Goal: Task Accomplishment & Management: Manage account settings

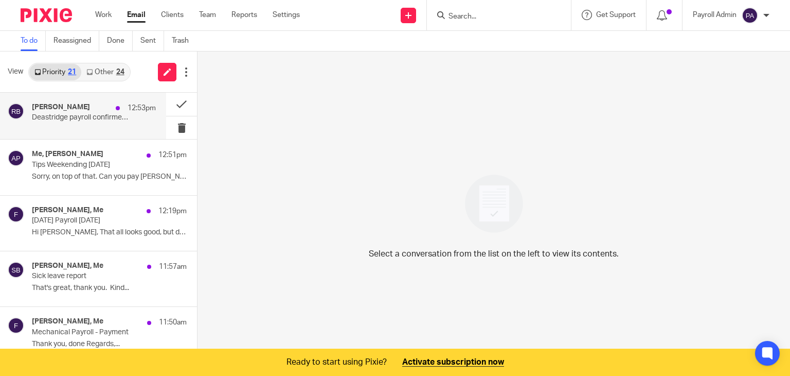
click at [55, 114] on p "Deastridge payroll confirmed 4-10August2025" at bounding box center [81, 117] width 99 height 9
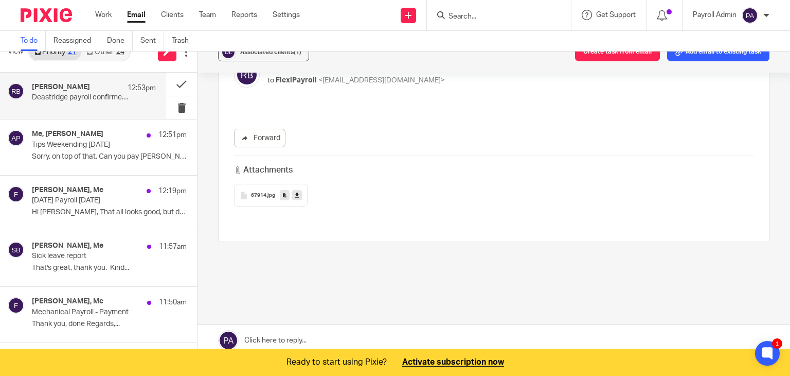
scroll to position [26, 0]
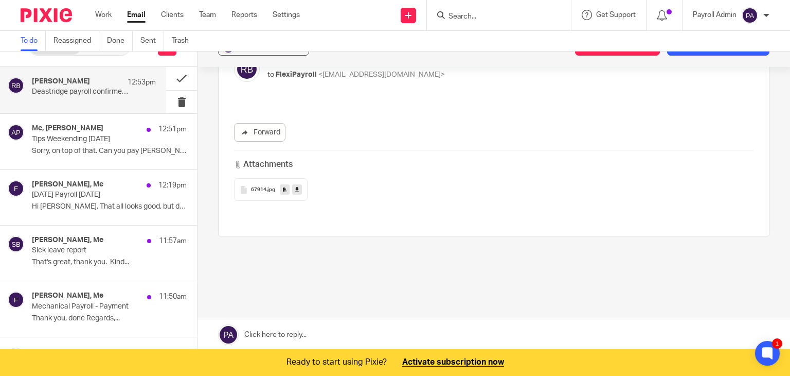
click at [285, 329] on link at bounding box center [494, 334] width 593 height 31
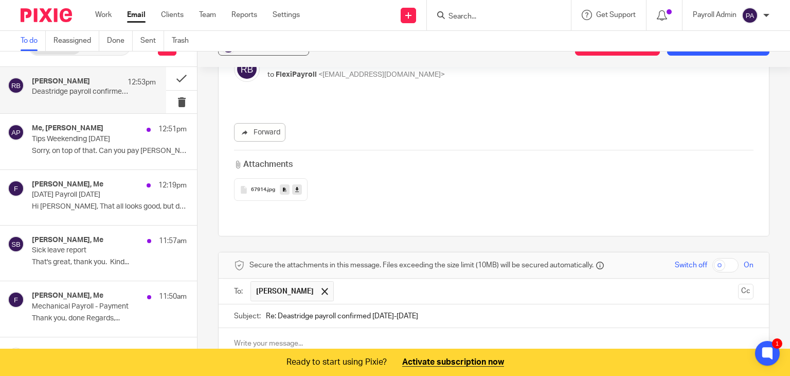
scroll to position [245, 0]
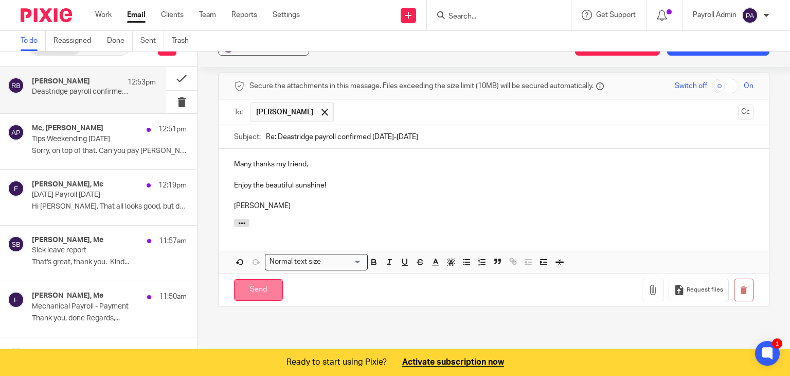
click at [267, 279] on input "Send" at bounding box center [258, 290] width 49 height 22
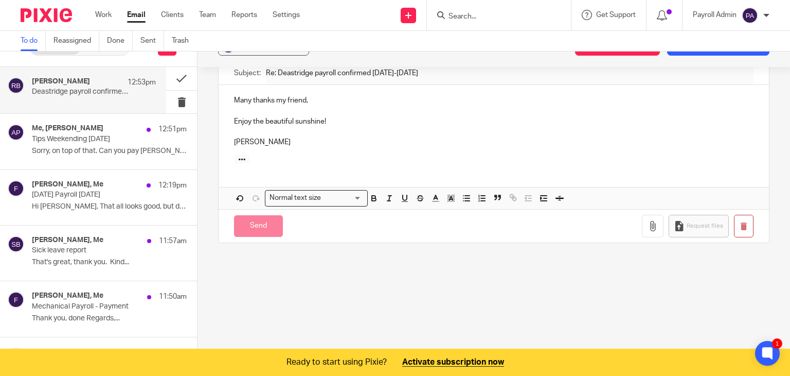
scroll to position [66, 0]
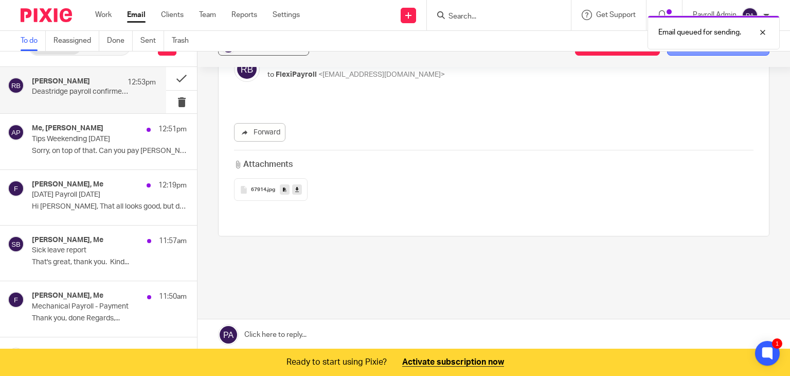
click at [674, 55] on button "Add email to existing task" at bounding box center [718, 46] width 102 height 19
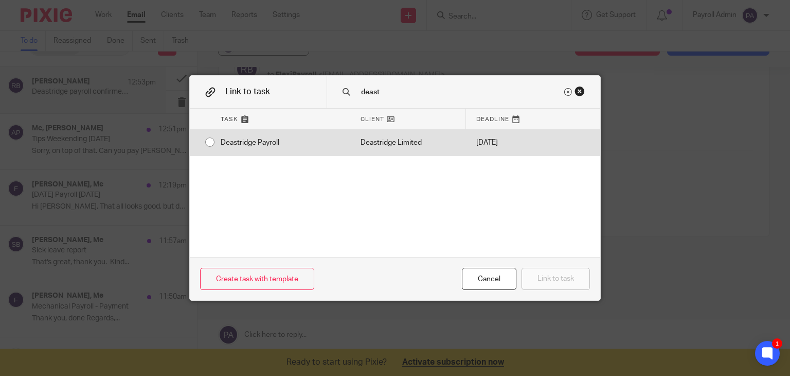
type input "deast"
click at [210, 137] on div "Deastridge Payroll" at bounding box center [280, 143] width 140 height 26
radio input "true"
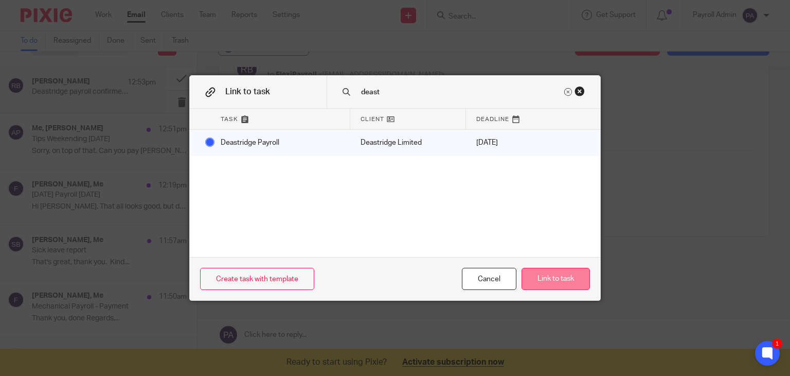
click at [541, 281] on button "Link to task" at bounding box center [556, 279] width 68 height 22
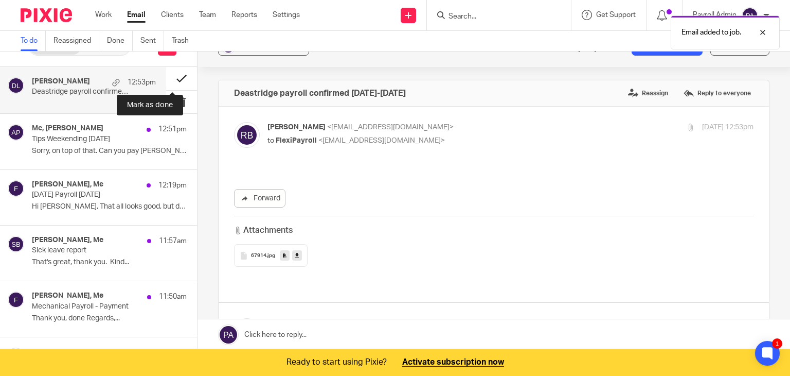
scroll to position [0, 0]
click at [173, 81] on button at bounding box center [181, 78] width 31 height 23
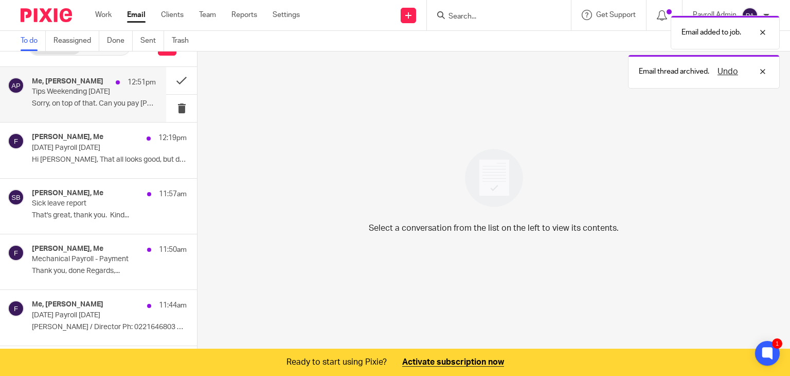
click at [63, 90] on p "Tips Weekending 10th August" at bounding box center [81, 91] width 99 height 9
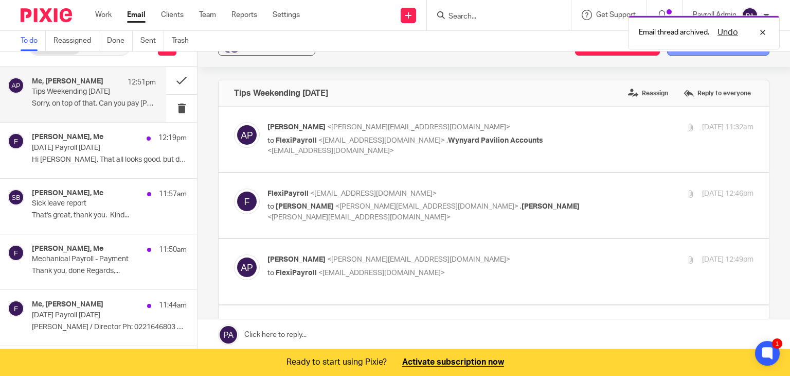
click at [694, 54] on button "Add email to existing task" at bounding box center [718, 46] width 102 height 19
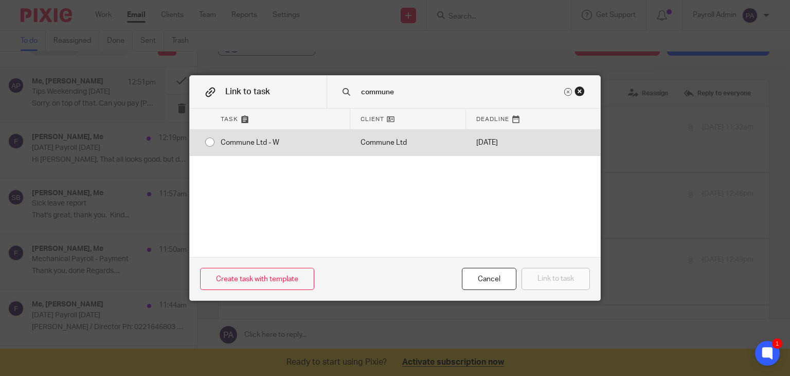
type input "commune"
click at [210, 146] on div "Commune Ltd - W" at bounding box center [280, 143] width 140 height 26
radio input "true"
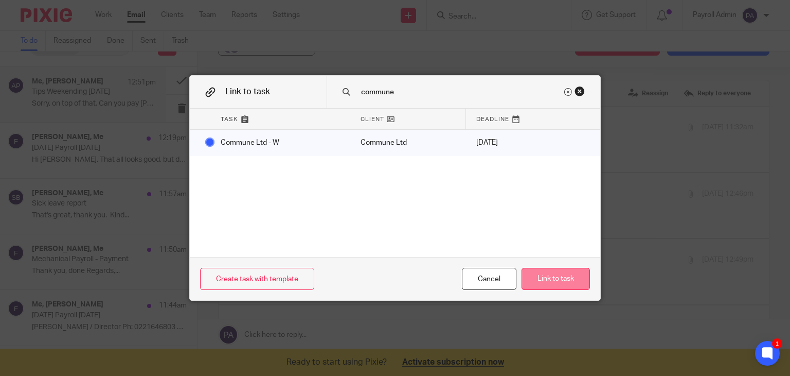
click at [552, 278] on button "Link to task" at bounding box center [556, 279] width 68 height 22
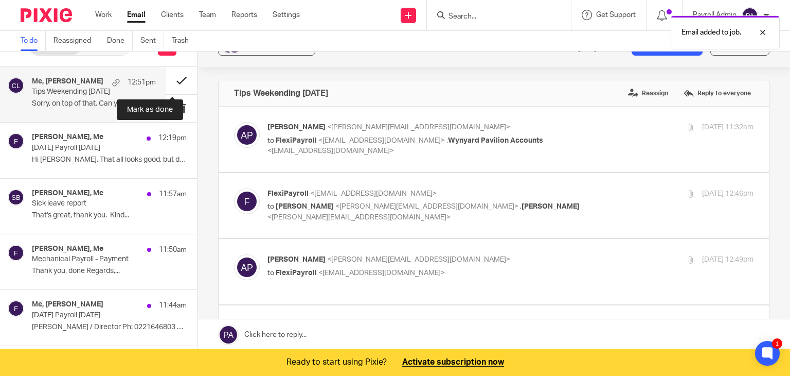
click at [171, 79] on button at bounding box center [181, 80] width 31 height 27
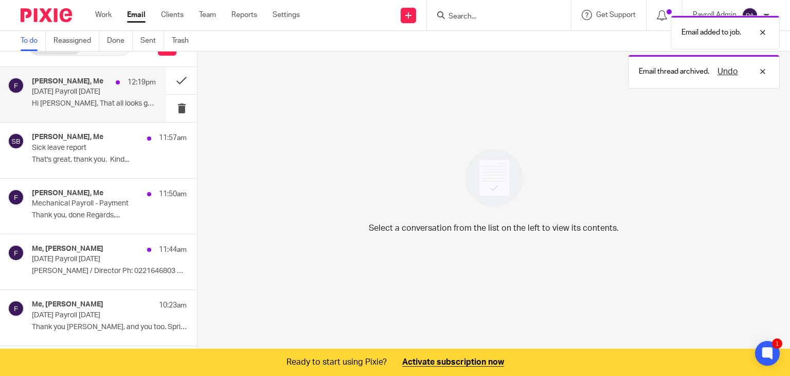
click at [78, 92] on p "Wednesday's Payroll 13.8.25" at bounding box center [81, 91] width 99 height 9
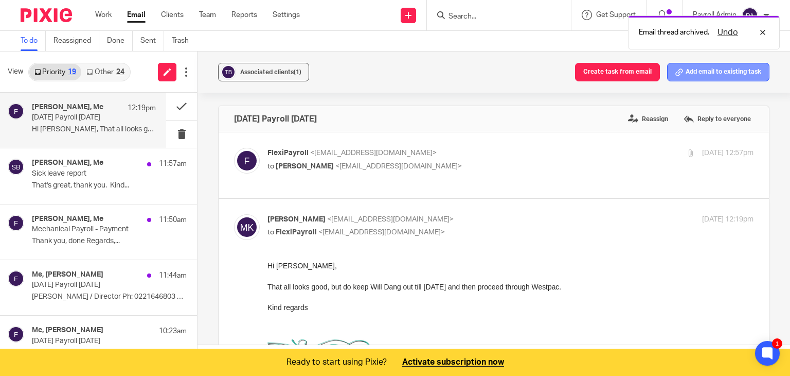
click at [698, 77] on button "Add email to existing task" at bounding box center [718, 72] width 102 height 19
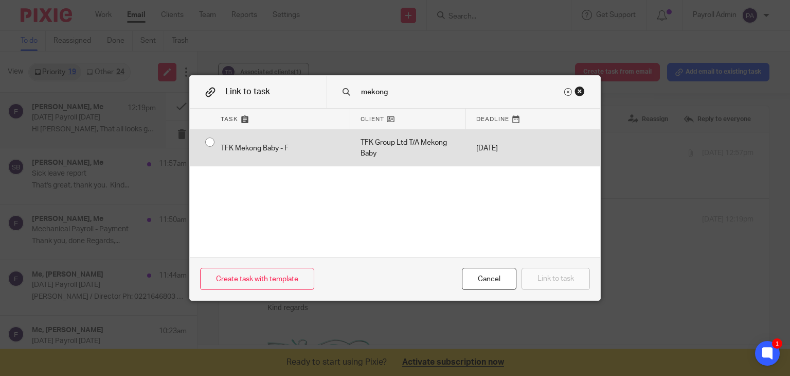
type input "mekong"
click at [205, 139] on input "radio" at bounding box center [210, 142] width 20 height 20
radio input "false"
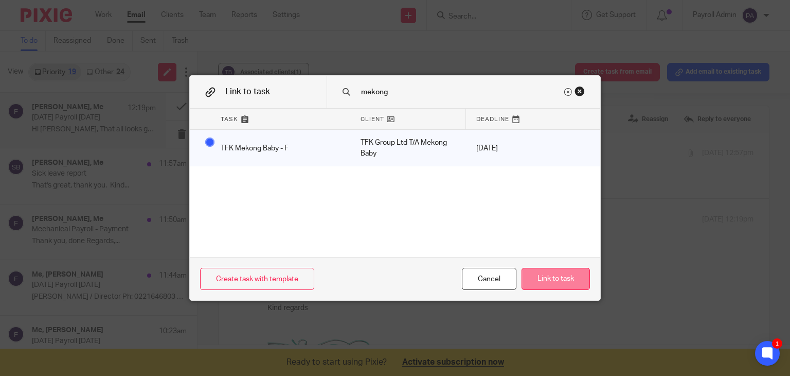
click at [550, 281] on button "Link to task" at bounding box center [556, 279] width 68 height 22
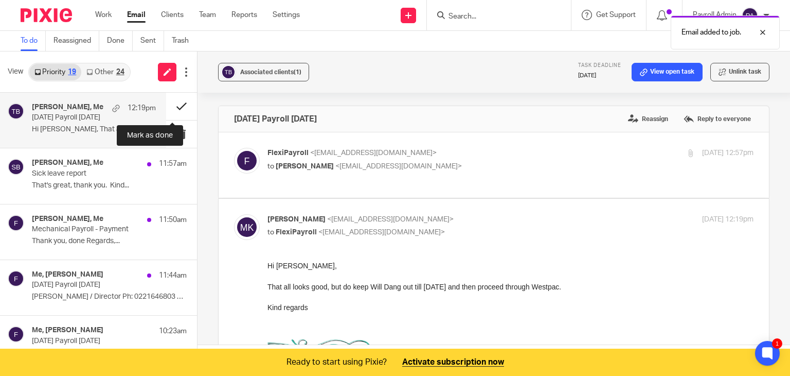
click at [173, 103] on button at bounding box center [181, 106] width 31 height 27
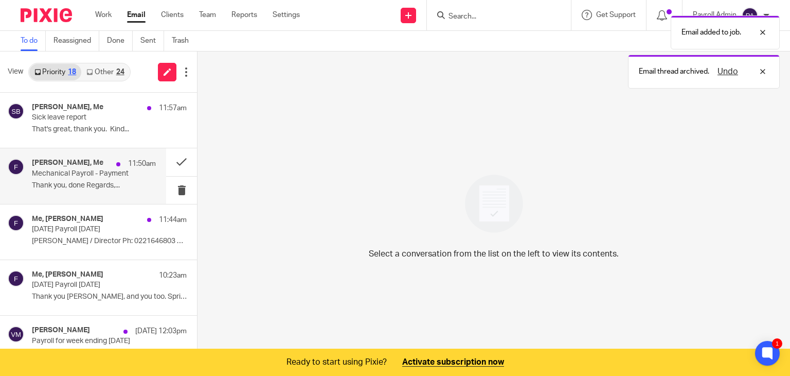
click at [52, 168] on div "Bram Cleland, Me 11:50am" at bounding box center [94, 163] width 124 height 10
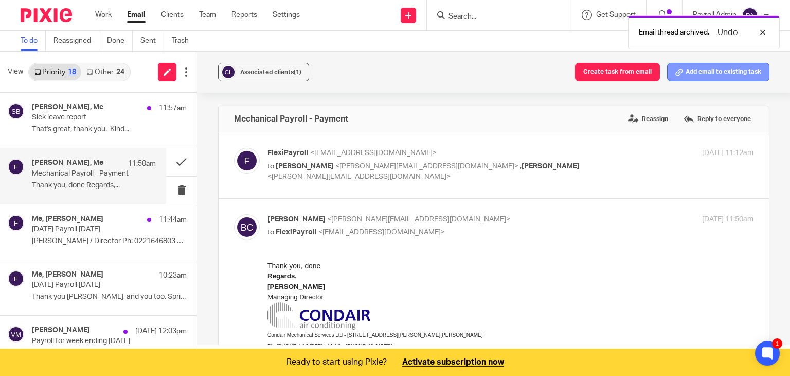
click at [696, 73] on button "Add email to existing task" at bounding box center [718, 72] width 102 height 19
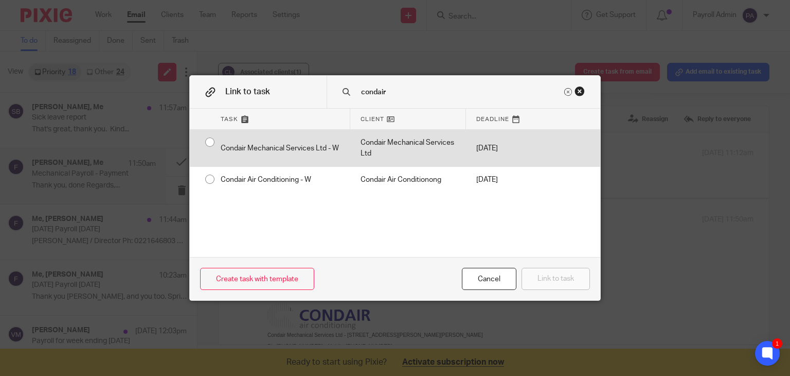
type input "condair"
click at [210, 141] on div "Condair Mechanical Services Ltd - W" at bounding box center [280, 148] width 140 height 37
radio input "true"
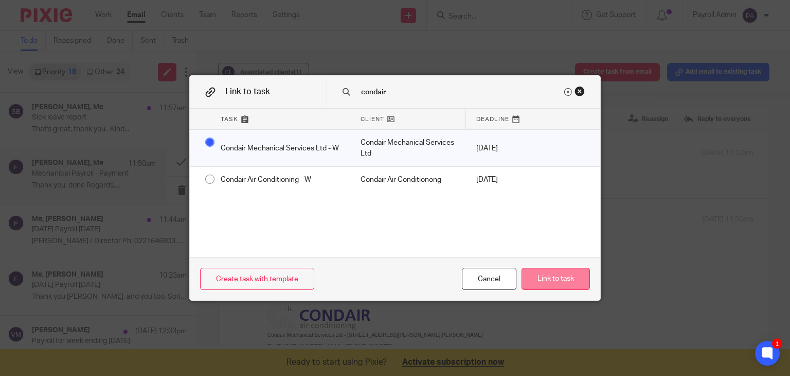
click at [569, 278] on button "Link to task" at bounding box center [556, 279] width 68 height 22
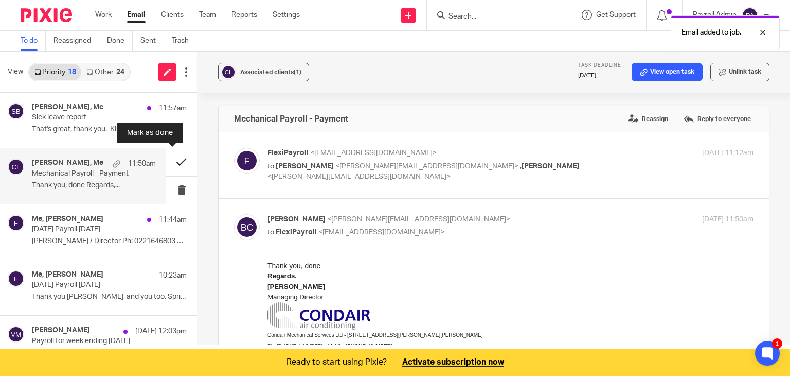
click at [170, 161] on button at bounding box center [181, 161] width 31 height 27
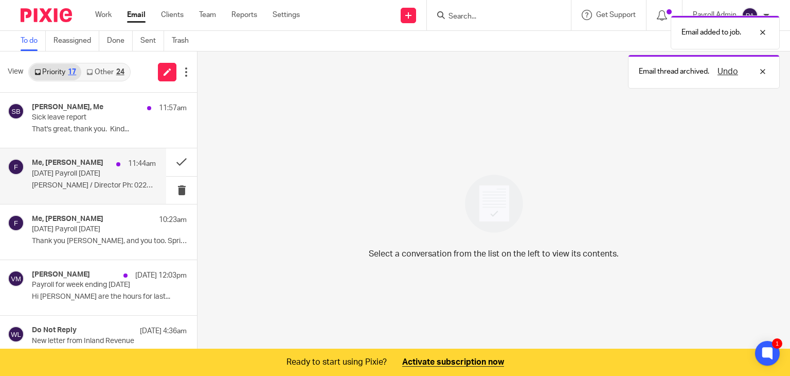
click at [73, 173] on p "Today's Payroll 13.8.25" at bounding box center [81, 173] width 99 height 9
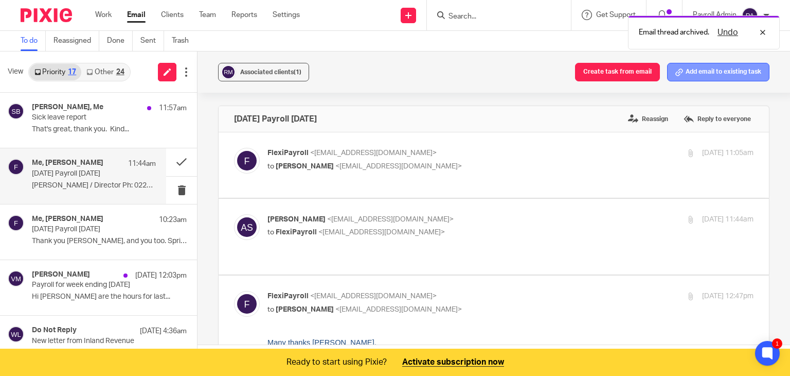
click at [707, 73] on button "Add email to existing task" at bounding box center [718, 72] width 102 height 19
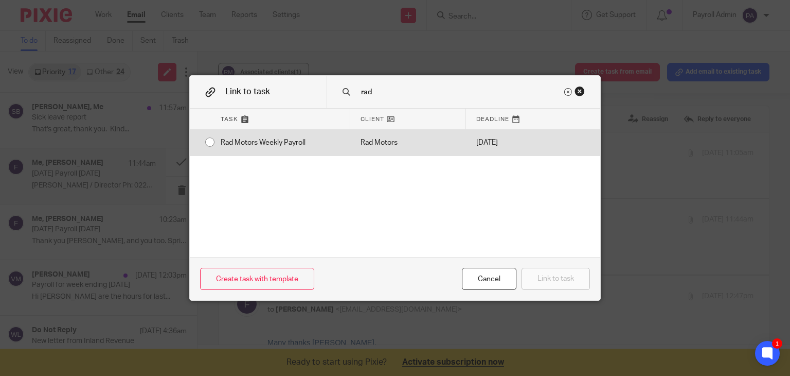
type input "rad"
click at [205, 138] on input "radio" at bounding box center [210, 142] width 20 height 20
radio input "false"
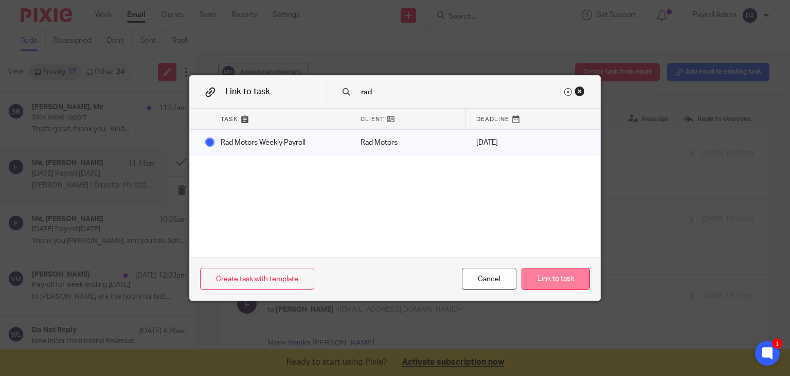
click at [552, 279] on button "Link to task" at bounding box center [556, 279] width 68 height 22
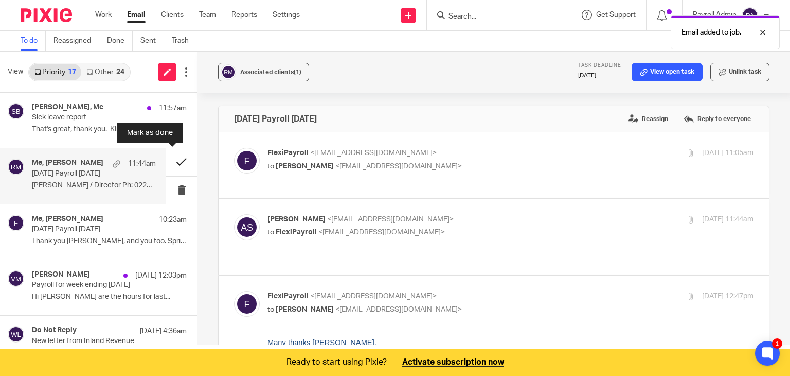
click at [172, 160] on button at bounding box center [181, 161] width 31 height 27
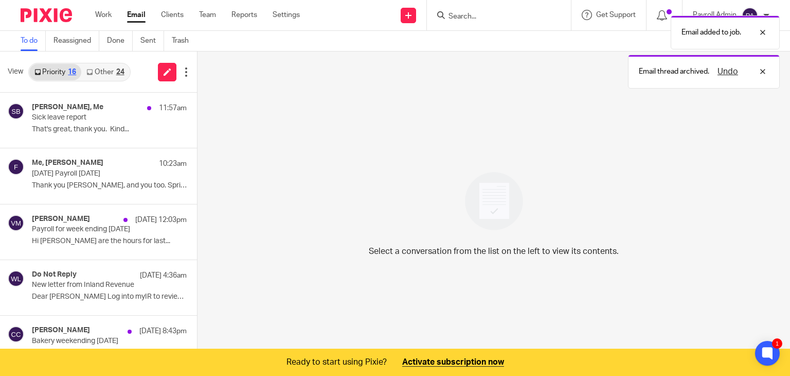
click at [120, 67] on link "Other 24" at bounding box center [105, 72] width 48 height 16
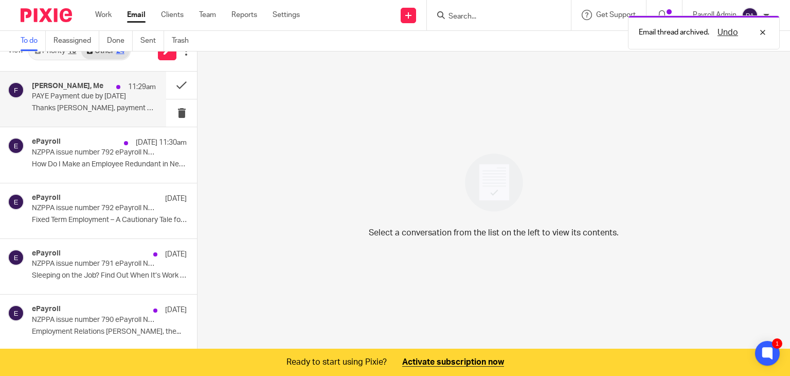
click at [73, 97] on p "PAYE Payment due by [DATE]" at bounding box center [81, 96] width 99 height 9
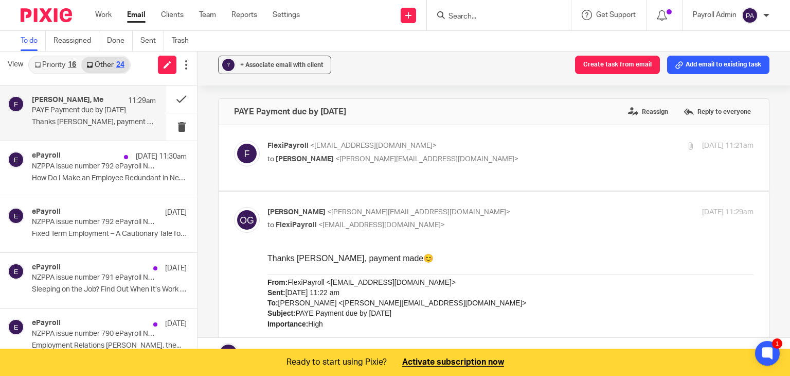
scroll to position [0, 0]
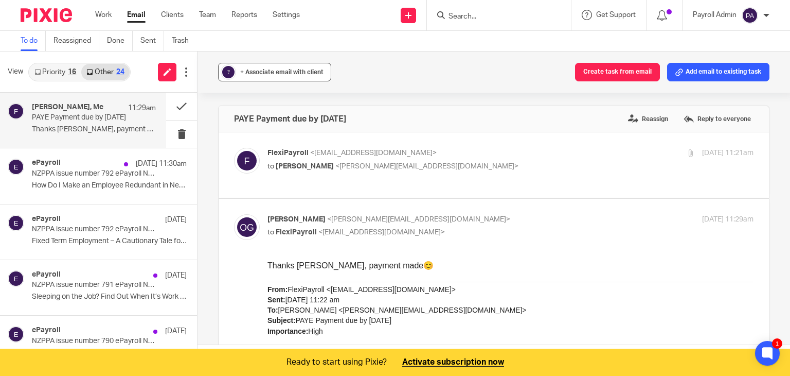
click at [292, 73] on span "+ Associate email with client" at bounding box center [281, 72] width 83 height 6
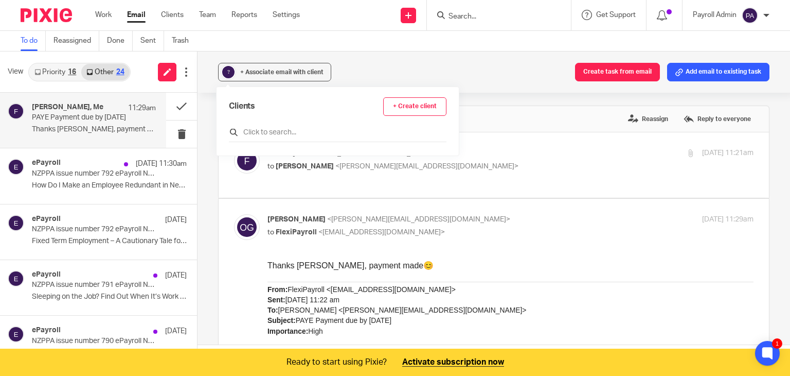
click at [281, 133] on input "text" at bounding box center [338, 132] width 218 height 10
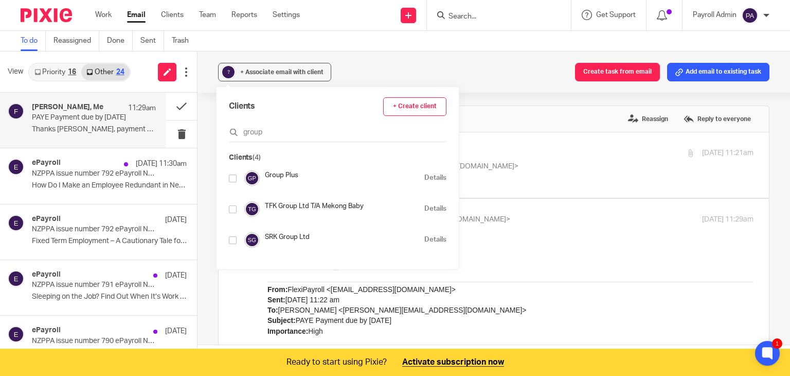
type input "group"
click at [236, 175] on input "checkbox" at bounding box center [233, 178] width 8 height 8
checkbox input "true"
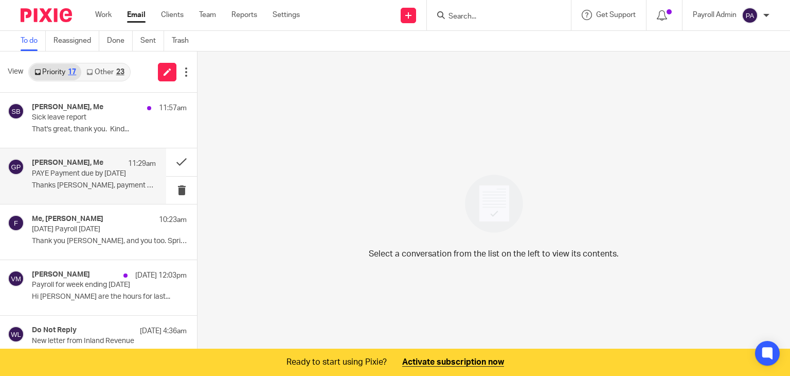
click at [100, 172] on p "PAYE Payment due by [DATE]" at bounding box center [81, 173] width 99 height 9
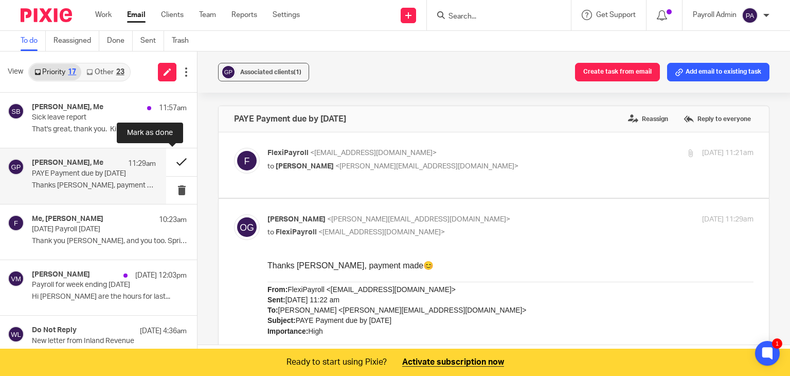
click at [171, 162] on button at bounding box center [181, 161] width 31 height 27
